Goal: Transaction & Acquisition: Purchase product/service

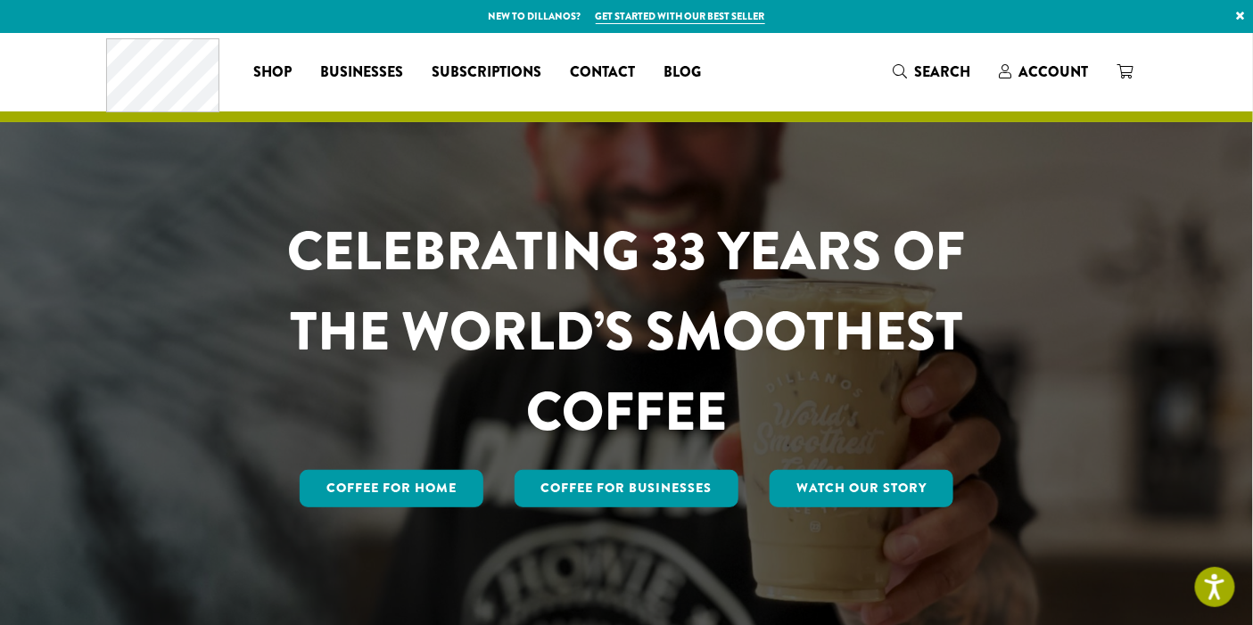
click at [1046, 73] on span "Account" at bounding box center [1053, 72] width 70 height 21
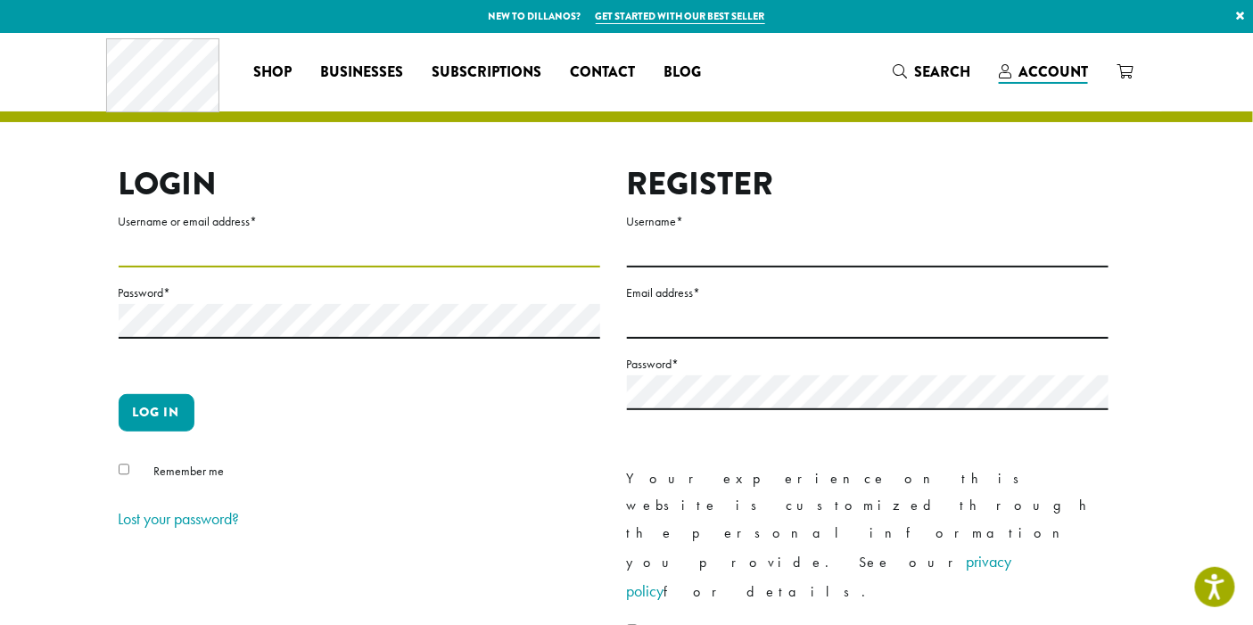
type input "**********"
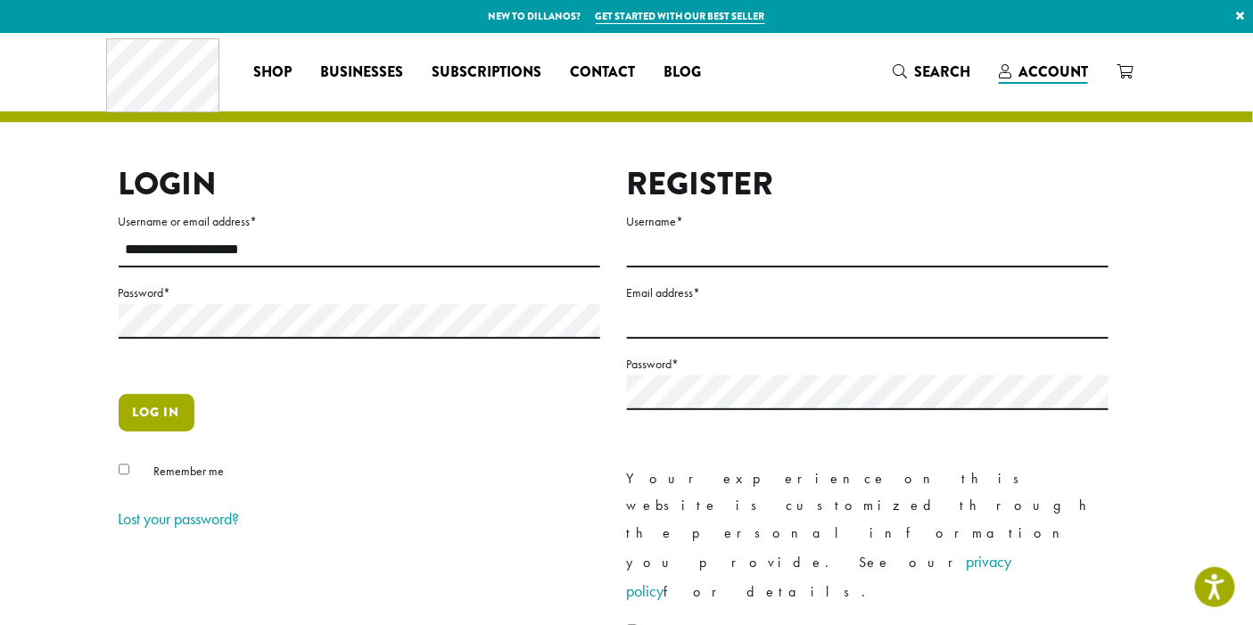
click at [138, 402] on button "Log in" at bounding box center [157, 412] width 76 height 37
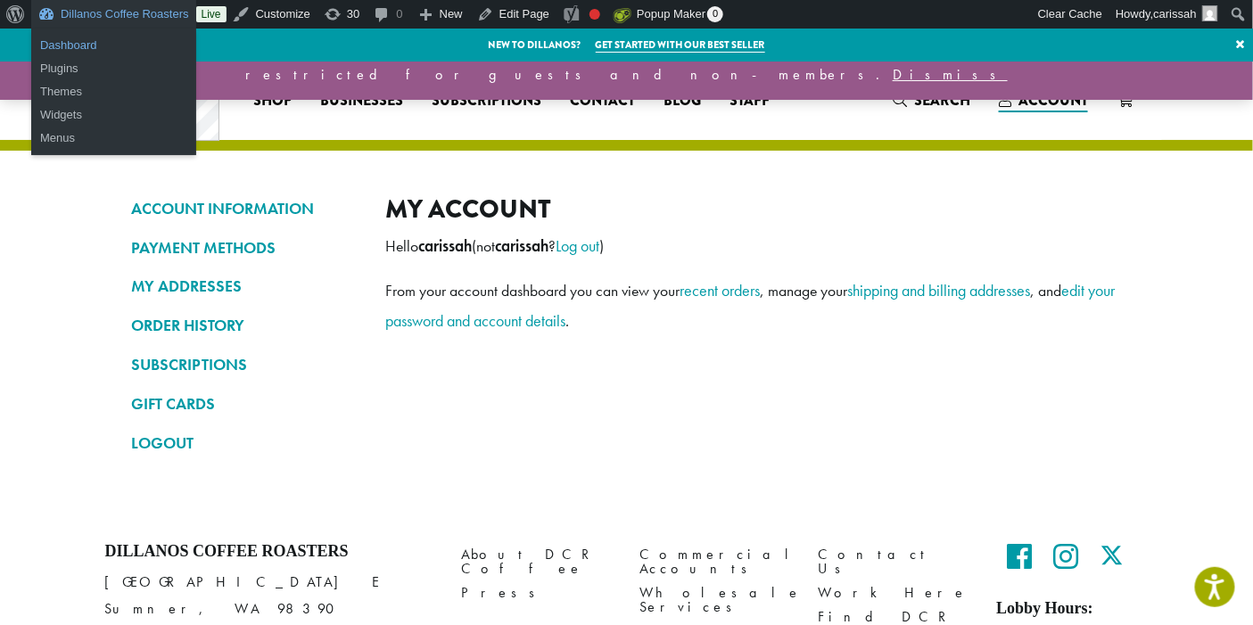
click at [74, 49] on link "Dashboard" at bounding box center [113, 45] width 165 height 23
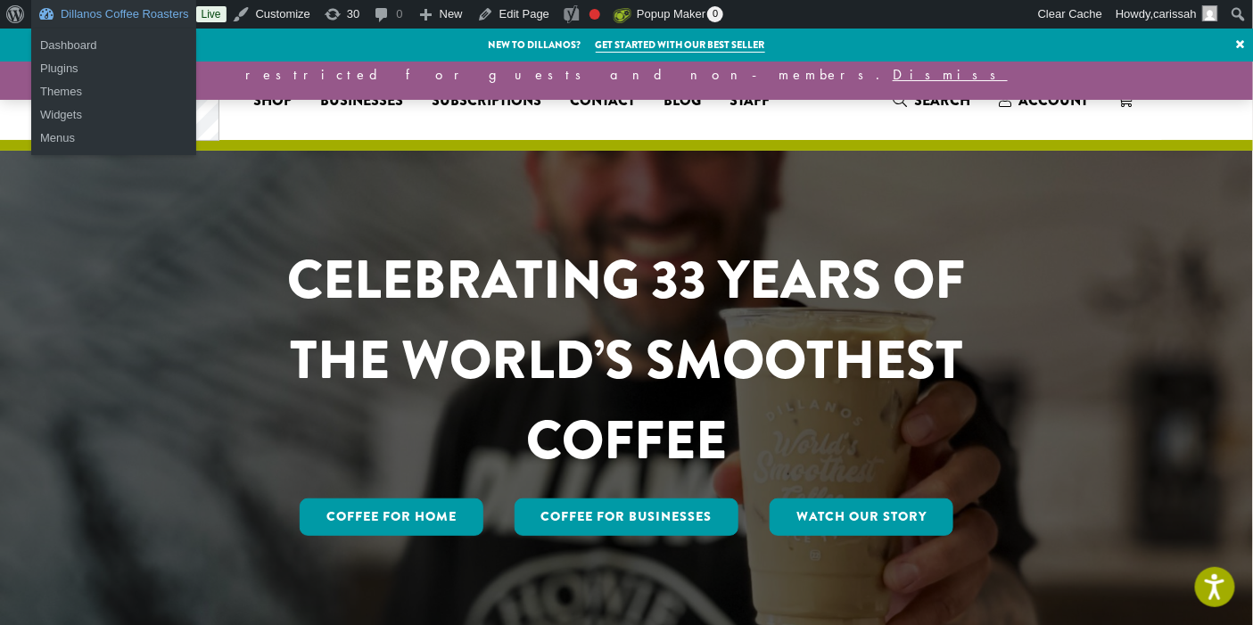
click at [88, 12] on link "Dillanos Coffee Roasters" at bounding box center [113, 14] width 165 height 29
click at [77, 43] on link "Dashboard" at bounding box center [113, 45] width 165 height 23
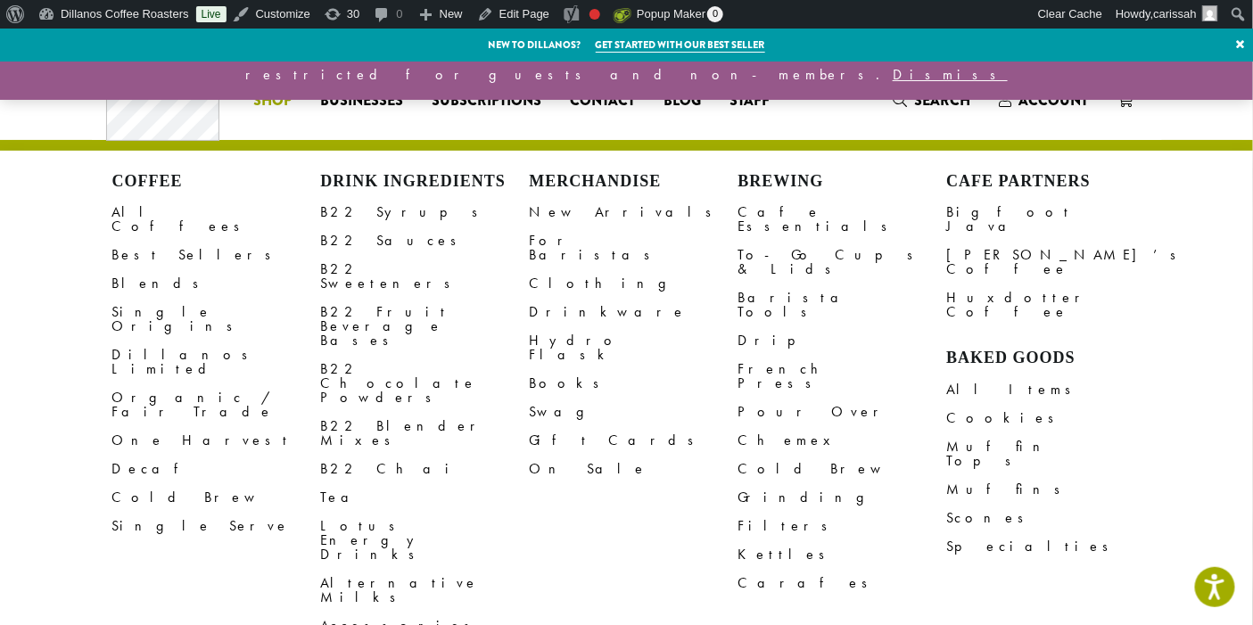
click at [136, 455] on link "Decaf" at bounding box center [216, 469] width 209 height 29
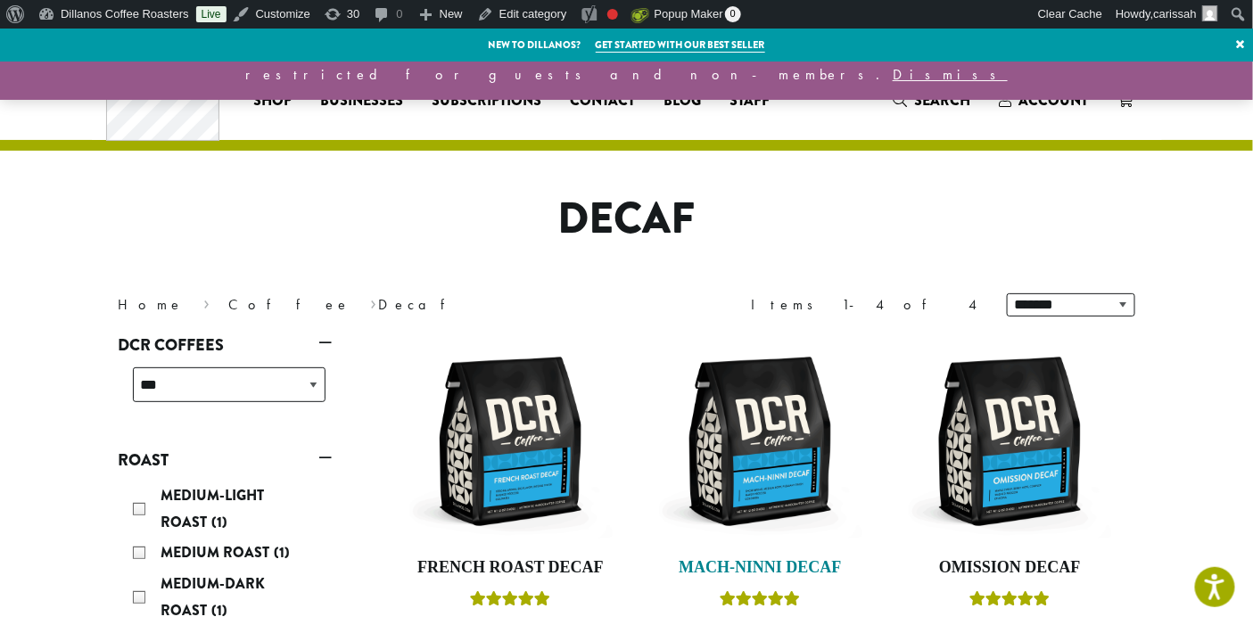
click at [770, 432] on img at bounding box center [759, 441] width 205 height 205
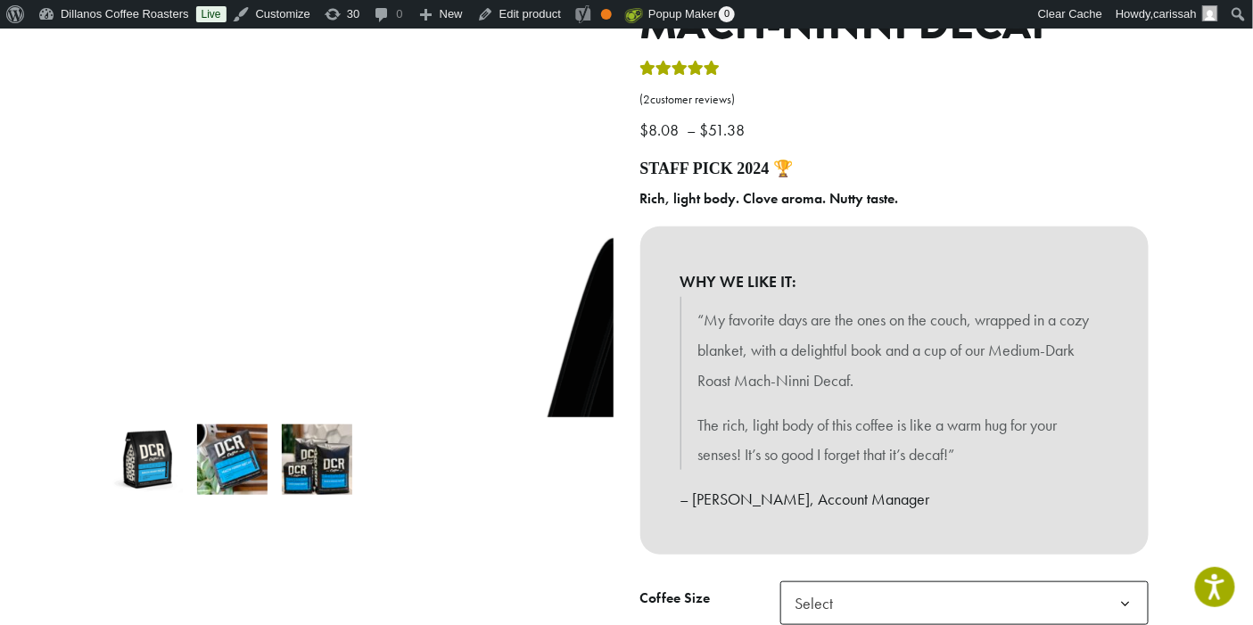
scroll to position [284, 0]
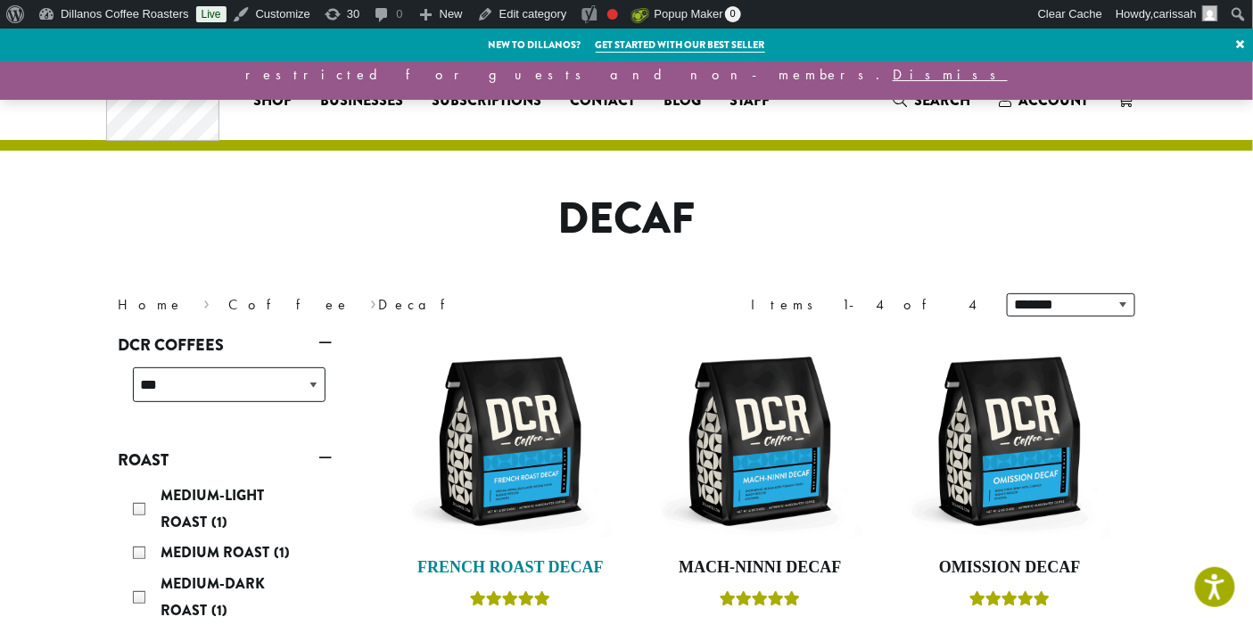
click at [526, 477] on img at bounding box center [510, 441] width 205 height 205
click at [1026, 434] on img at bounding box center [1009, 441] width 205 height 205
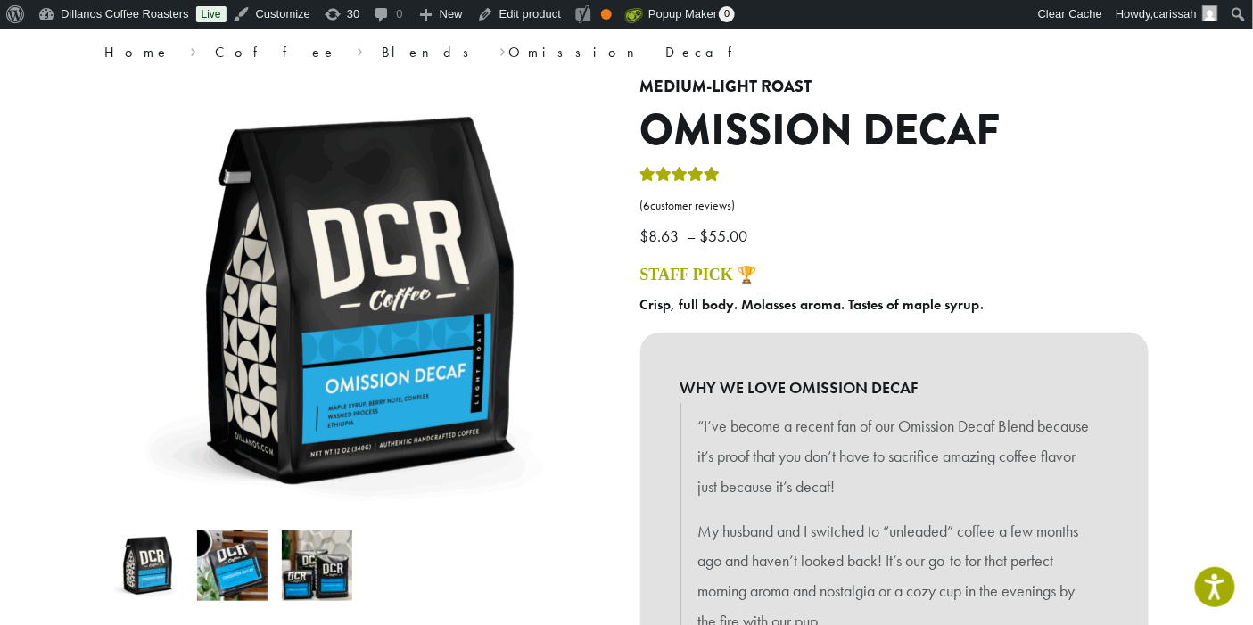
scroll to position [152, 0]
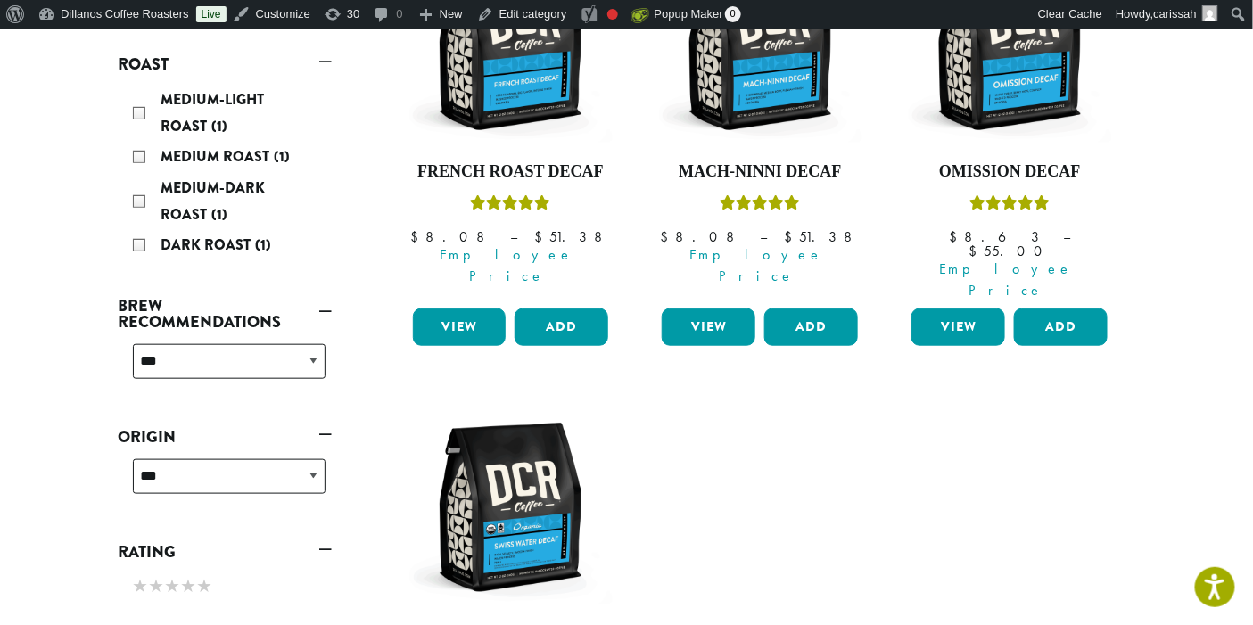
scroll to position [449, 0]
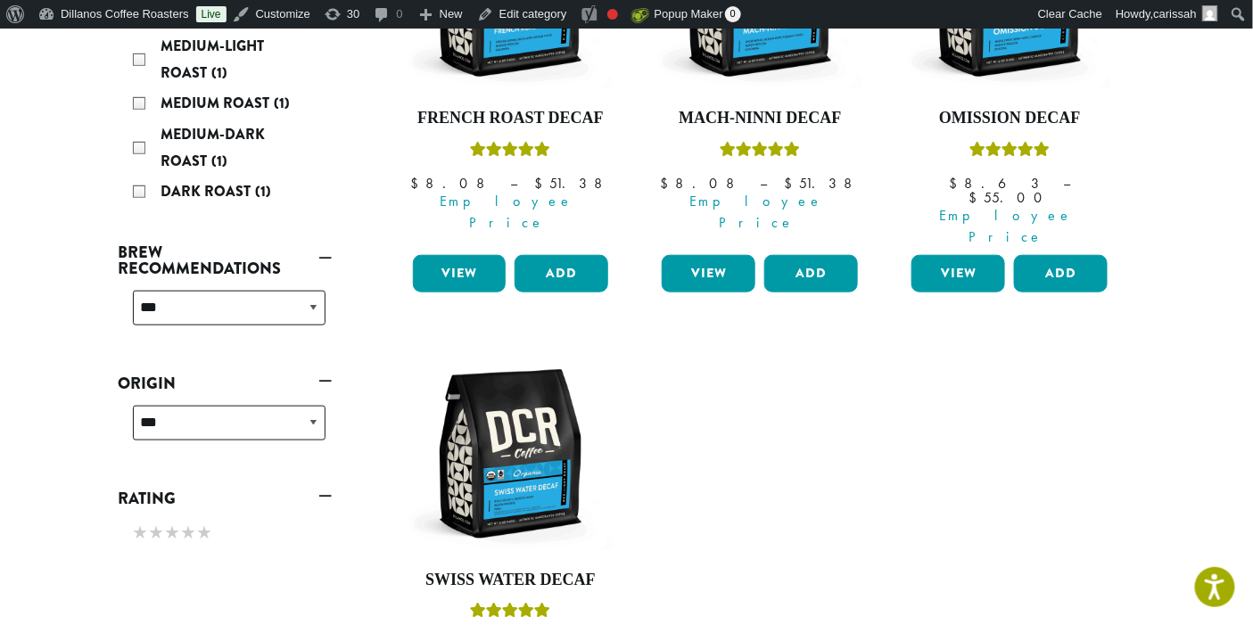
click at [542, 478] on img at bounding box center [510, 453] width 205 height 205
